Goal: Task Accomplishment & Management: Manage account settings

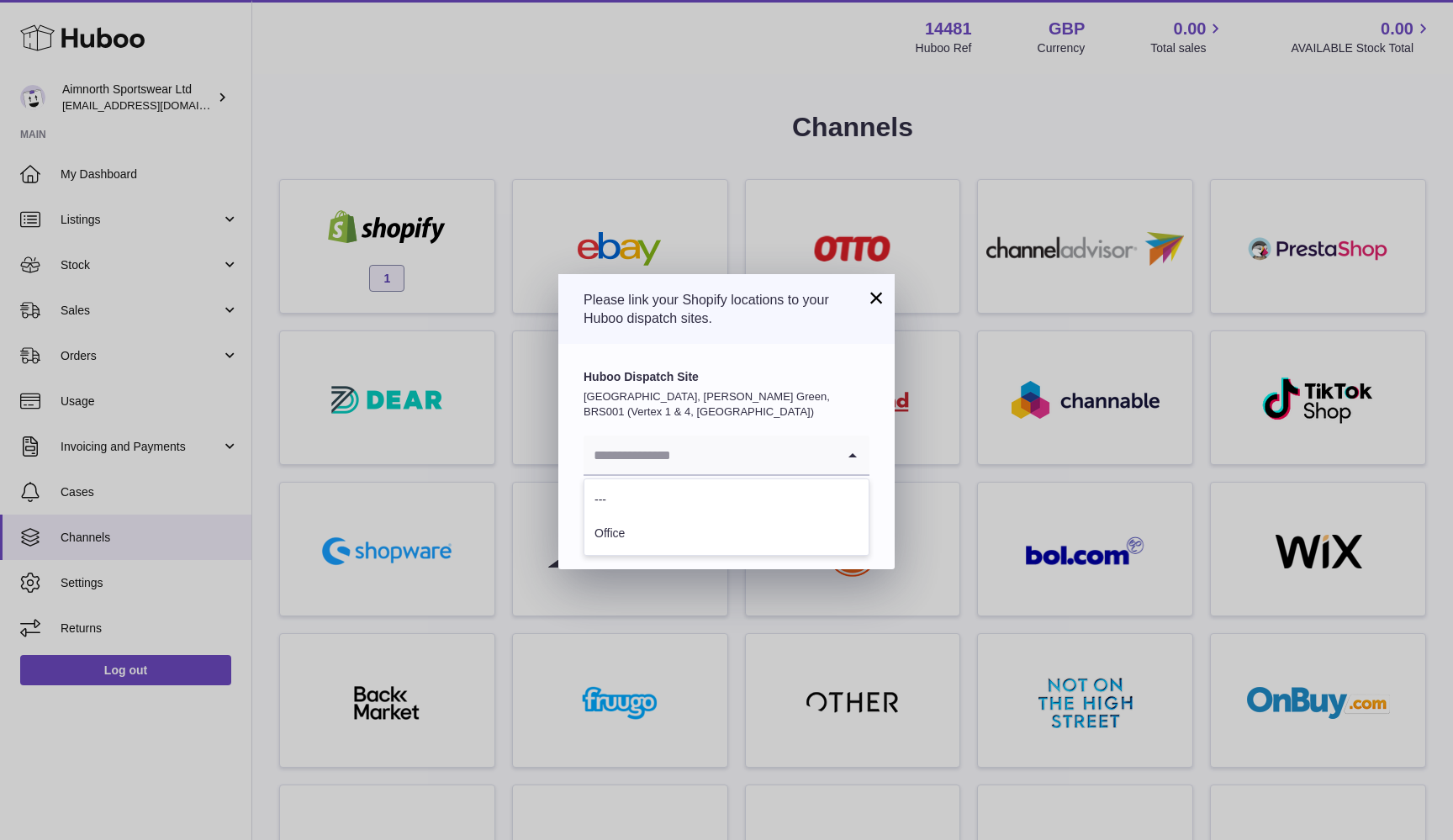
scroll to position [2, 0]
click at [875, 307] on button "×" at bounding box center [876, 297] width 20 height 20
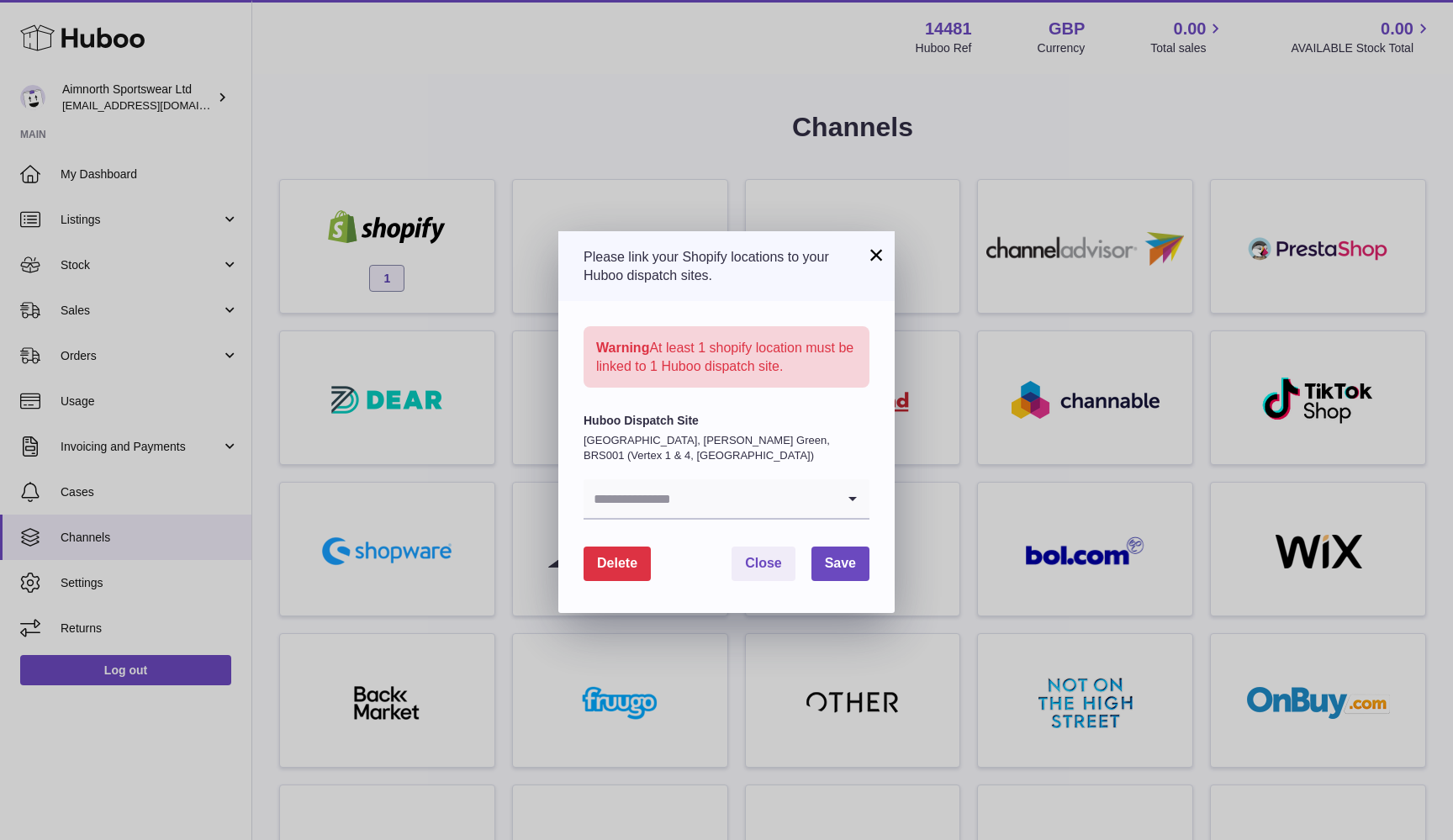
click at [742, 490] on input "Search for option" at bounding box center [710, 498] width 252 height 39
click at [752, 433] on p "[GEOGRAPHIC_DATA], [PERSON_NAME] Green, BRS001 (Vertex 1 & 4, [GEOGRAPHIC_DATA])" at bounding box center [726, 447] width 286 height 29
click at [760, 560] on span "Close" at bounding box center [763, 562] width 37 height 14
click at [883, 253] on button "×" at bounding box center [876, 254] width 20 height 20
click at [618, 568] on button "Delete" at bounding box center [617, 564] width 68 height 35
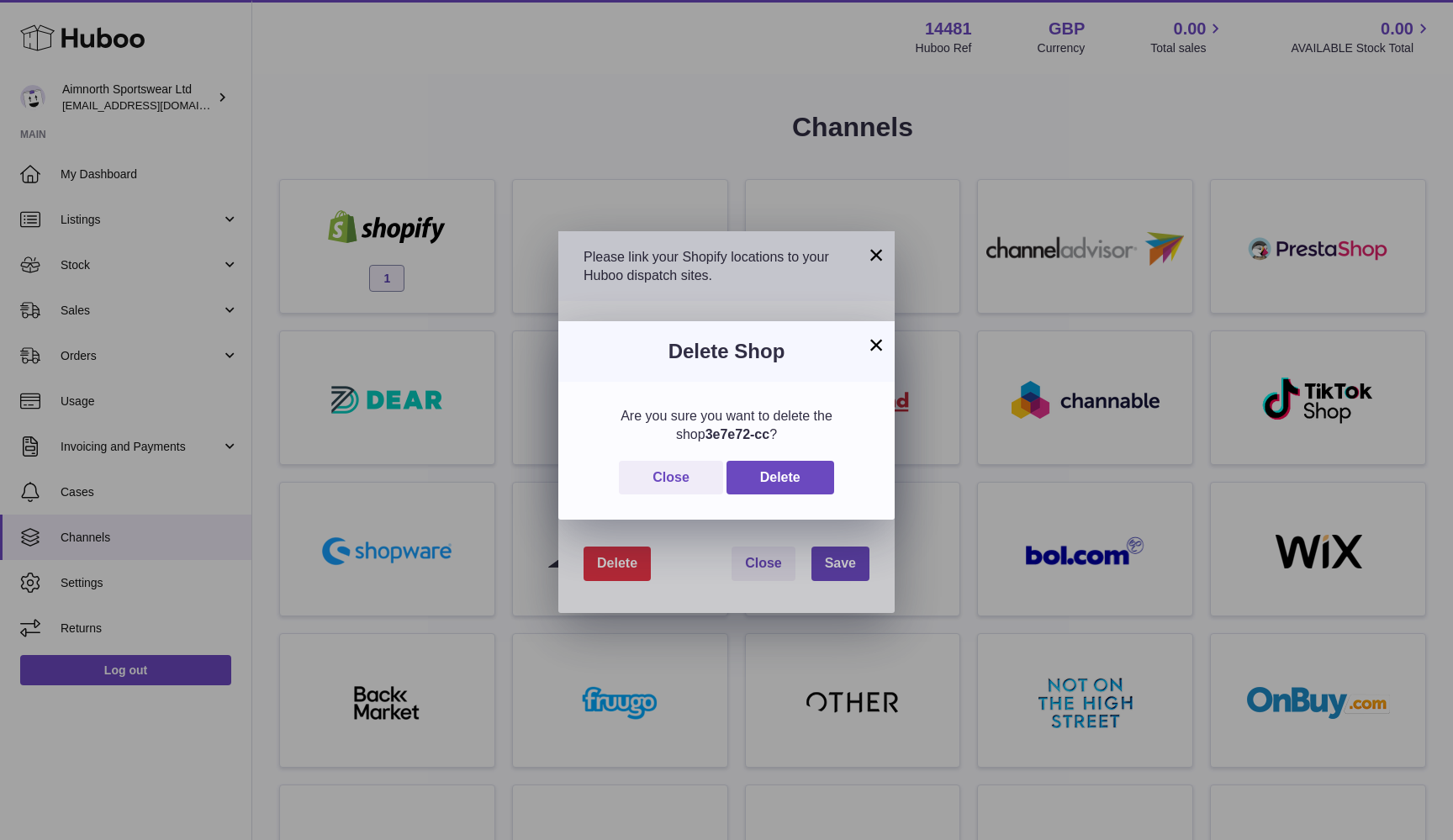
click at [872, 348] on button "×" at bounding box center [876, 344] width 20 height 20
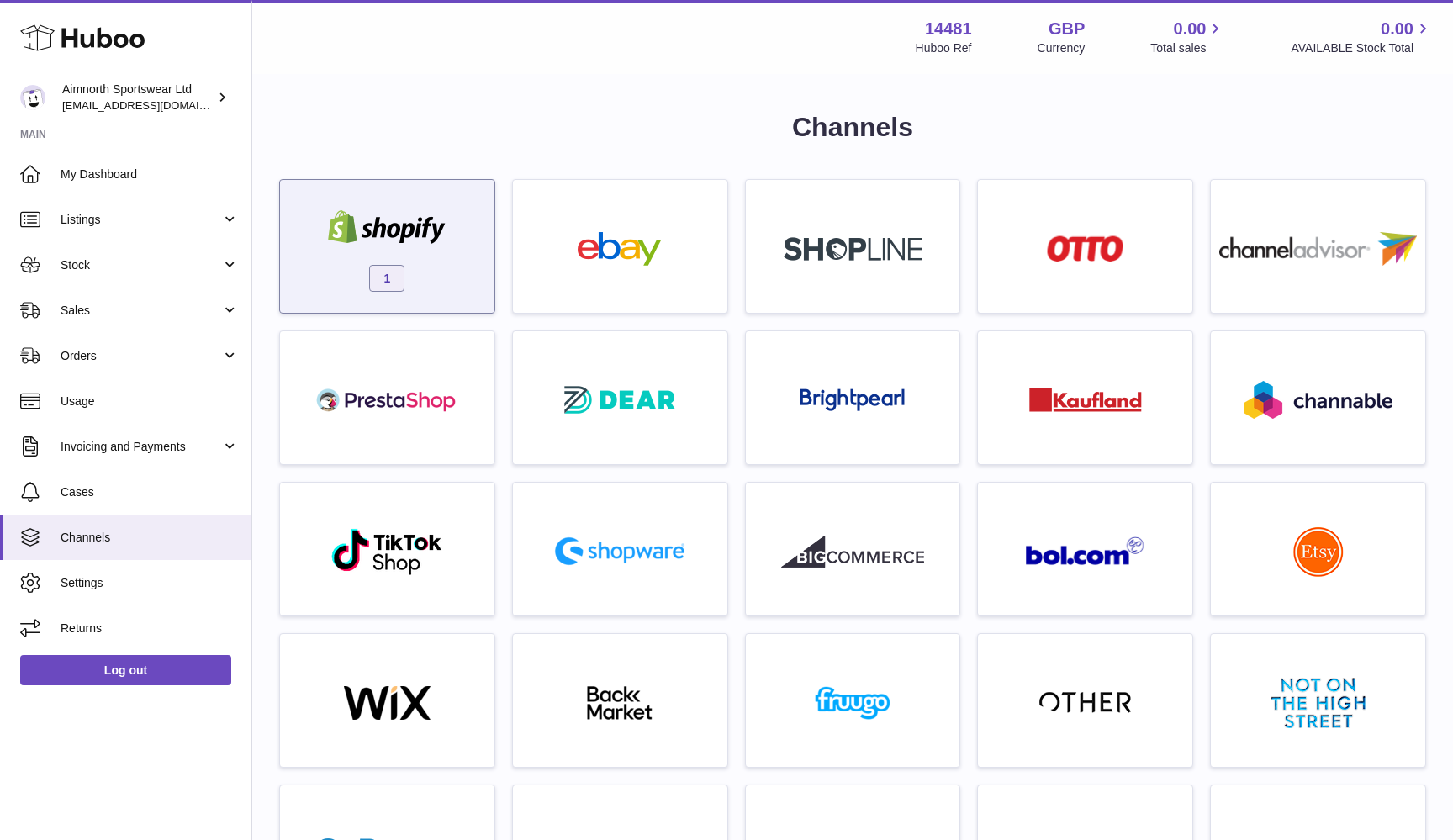
click at [404, 257] on div "1" at bounding box center [387, 250] width 197 height 108
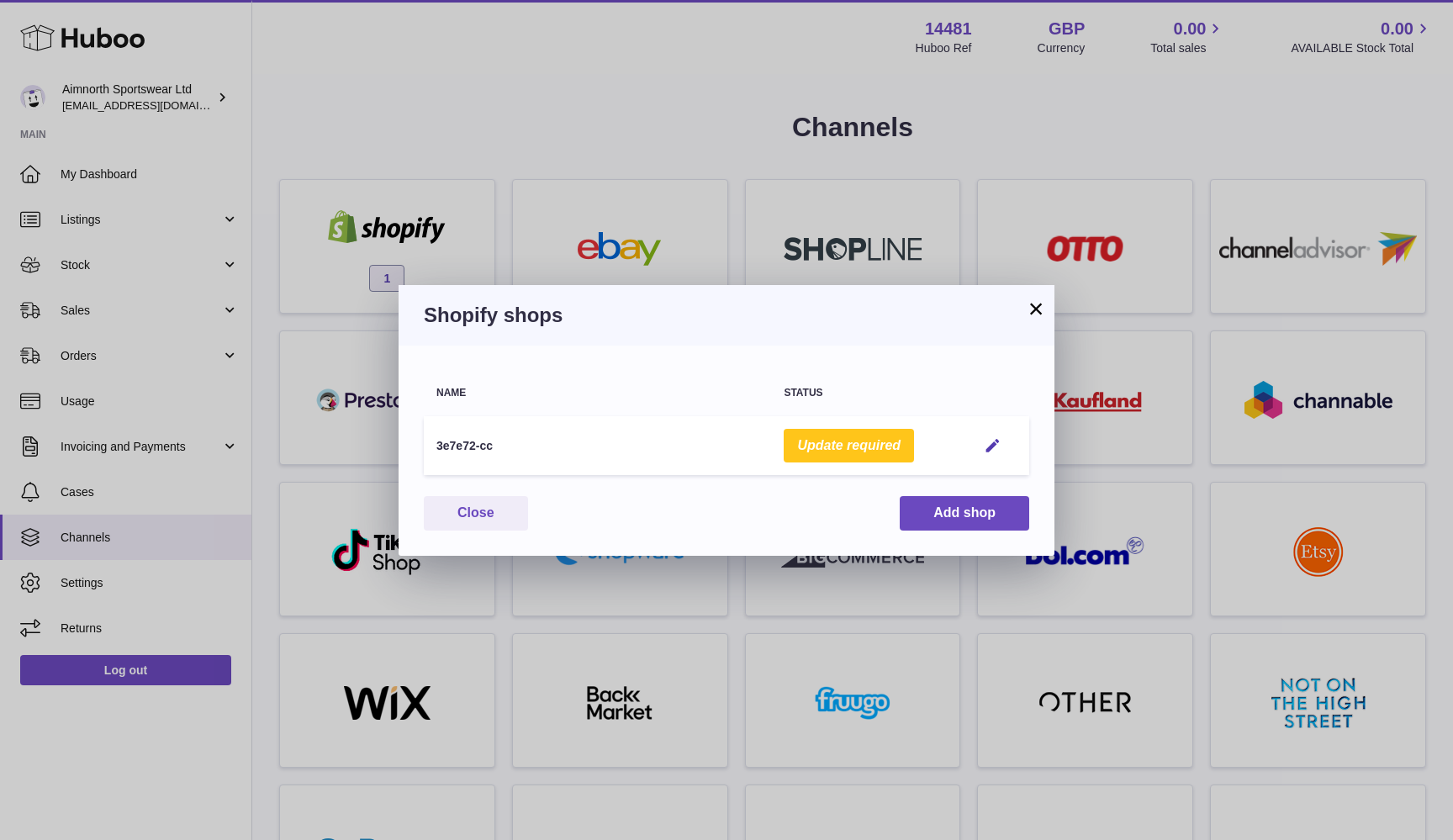
click at [856, 435] on button "Update required" at bounding box center [849, 445] width 131 height 35
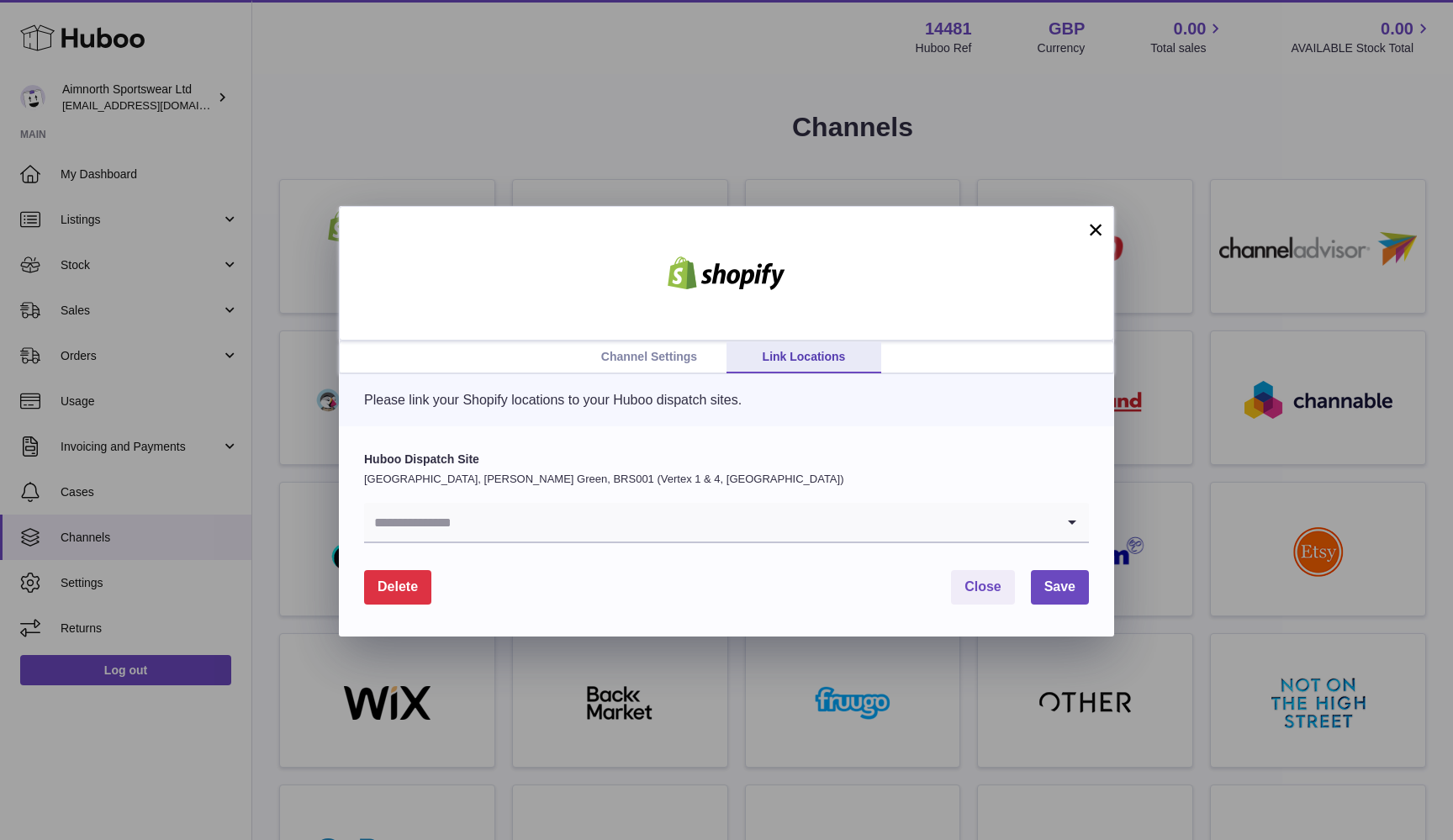
click at [622, 521] on input "Search for option" at bounding box center [709, 521] width 691 height 39
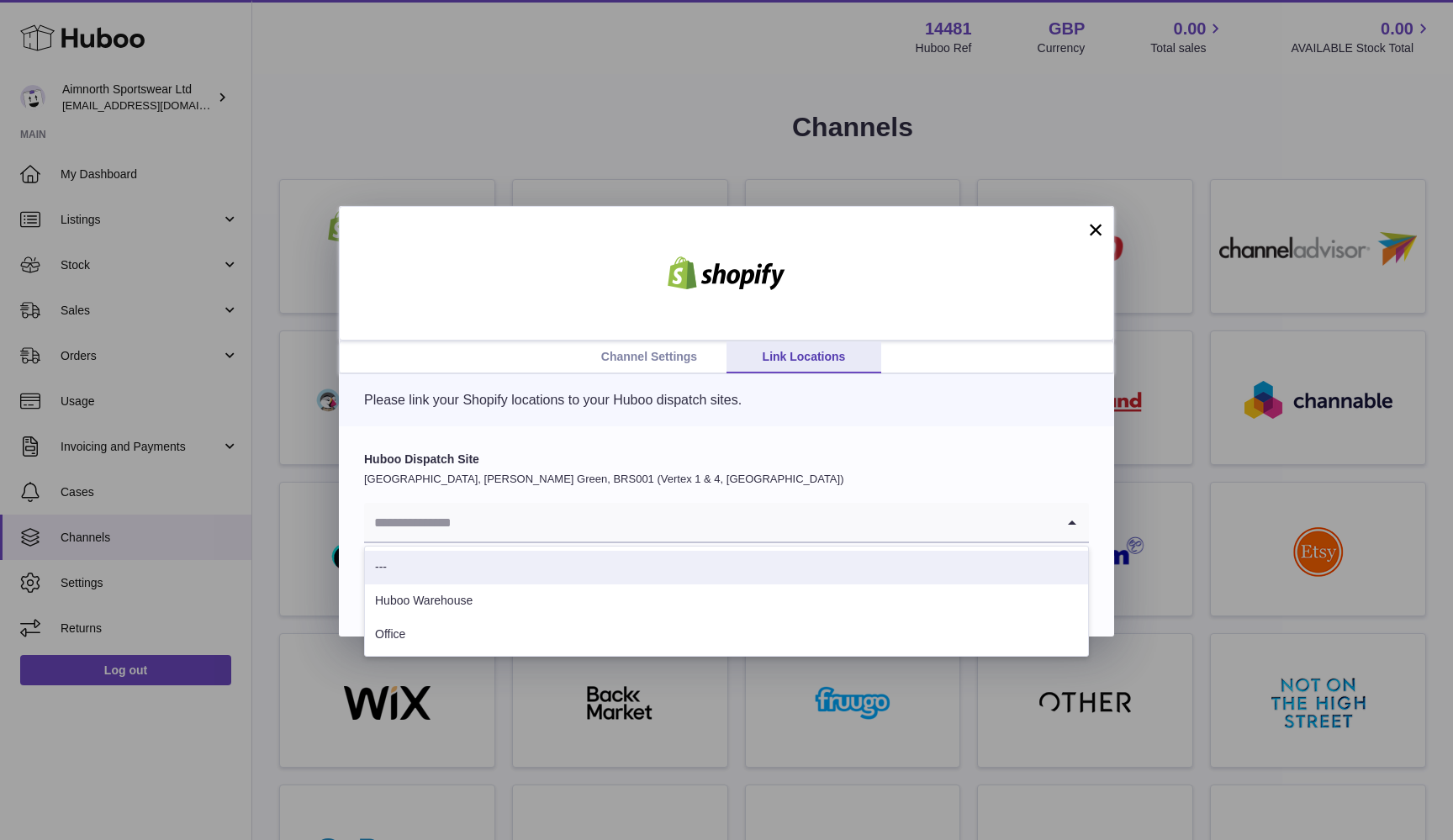
scroll to position [2, 0]
click at [579, 588] on li "Huboo Warehouse" at bounding box center [726, 601] width 723 height 34
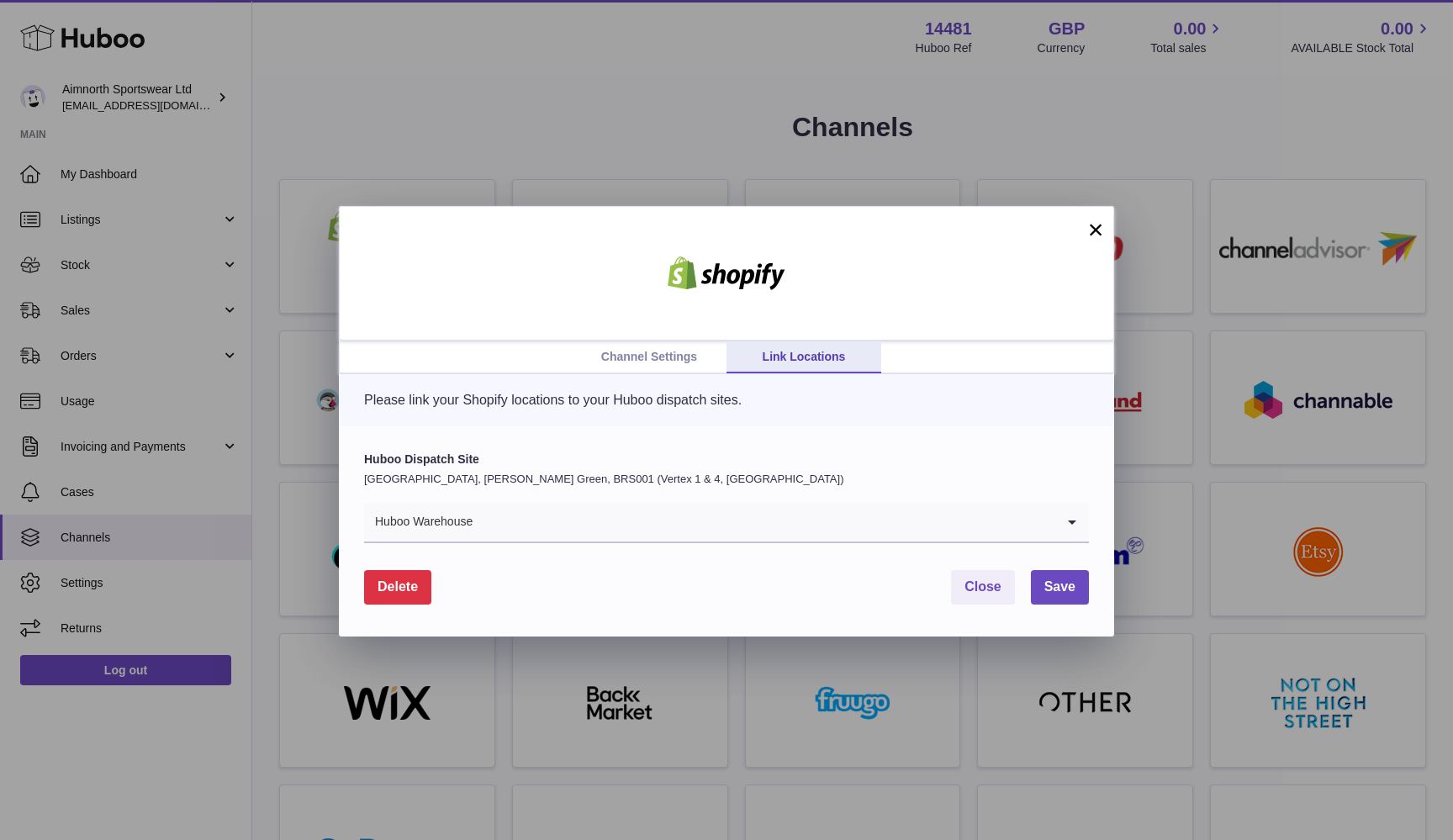
drag, startPoint x: 1056, startPoint y: 586, endPoint x: 835, endPoint y: 437, distance: 266.5
click at [835, 437] on div "Huboo Dispatch Site [GEOGRAPHIC_DATA], [PERSON_NAME][GEOGRAPHIC_DATA], BRS001 (…" at bounding box center [726, 532] width 775 height 210
click at [664, 344] on link "Channel Settings" at bounding box center [648, 357] width 155 height 32
